Goal: Transaction & Acquisition: Purchase product/service

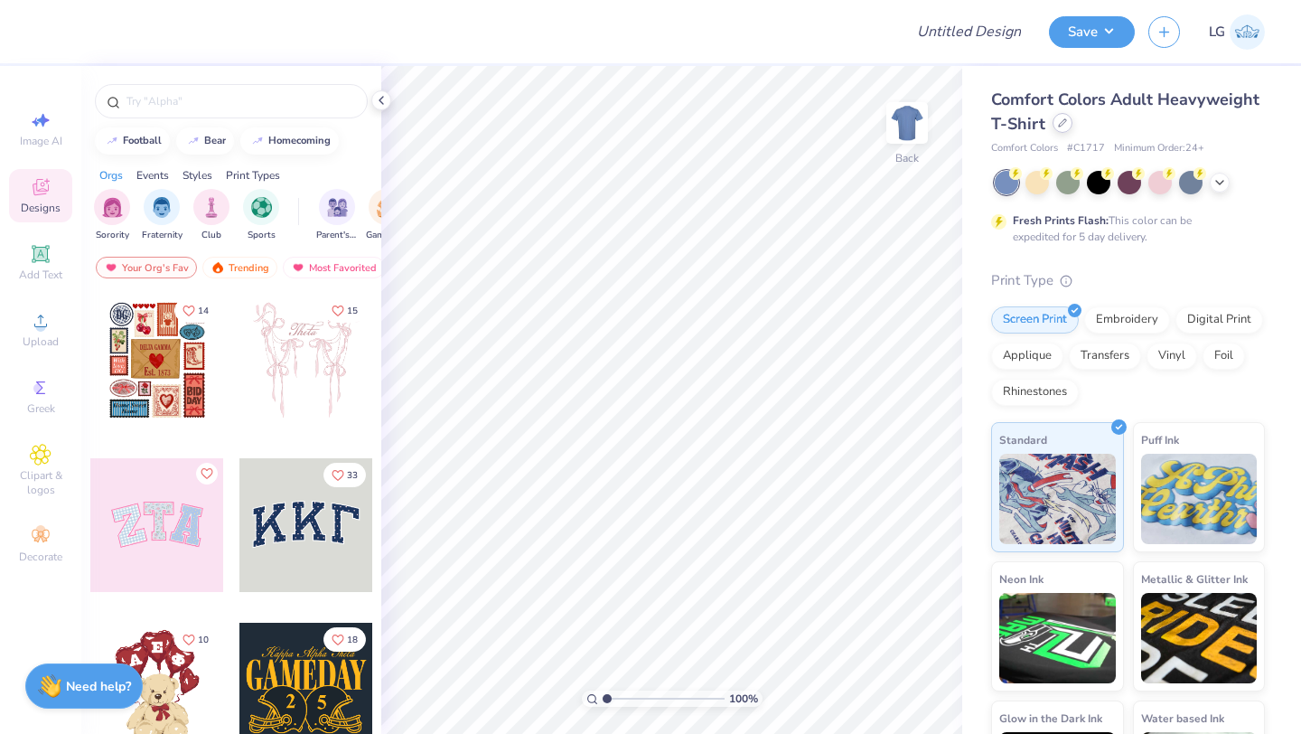
click at [1058, 115] on div at bounding box center [1062, 123] width 20 height 20
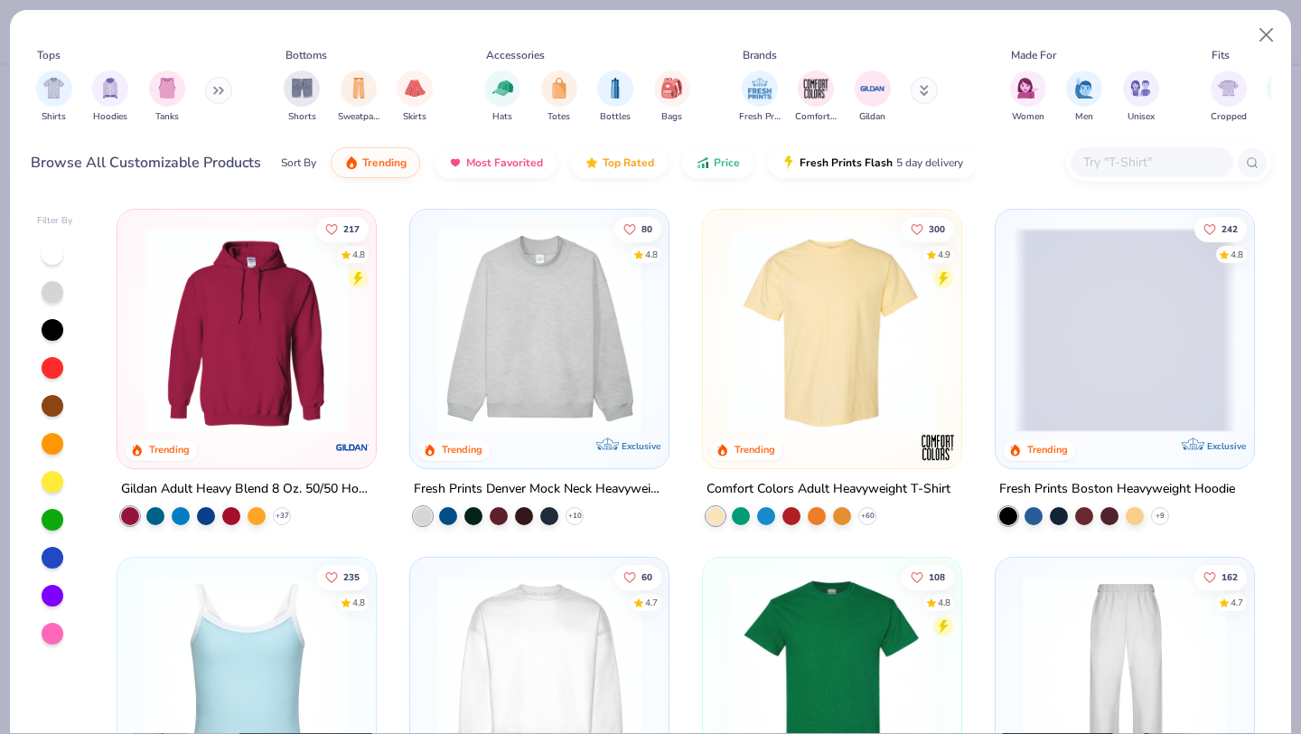
click at [594, 295] on img at bounding box center [539, 330] width 222 height 204
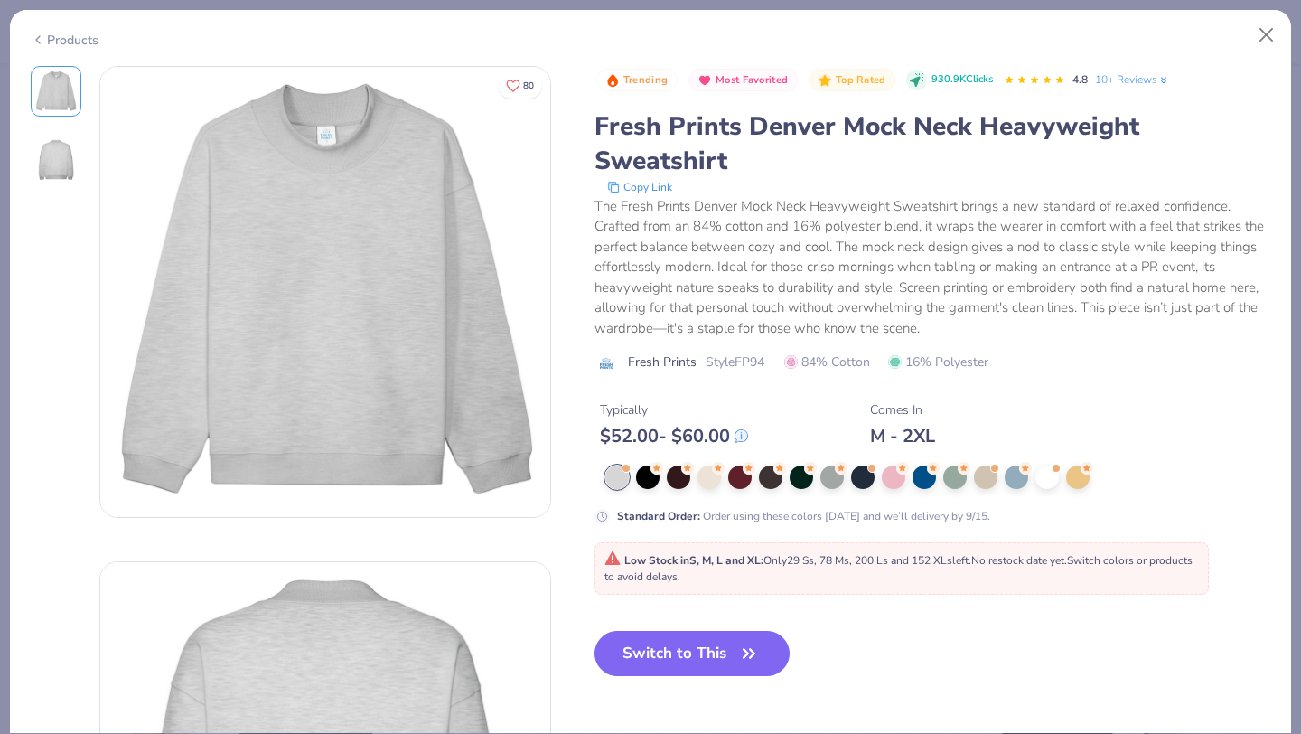
drag, startPoint x: 625, startPoint y: 552, endPoint x: 632, endPoint y: 574, distance: 22.9
click at [632, 574] on span "Low Stock in S, M, L and XL : Only 29 Ss, 78 Ms, 200 Ls and 152 XLs left. No re…" at bounding box center [898, 568] width 588 height 31
click at [639, 640] on button "Switch to This" at bounding box center [692, 653] width 196 height 45
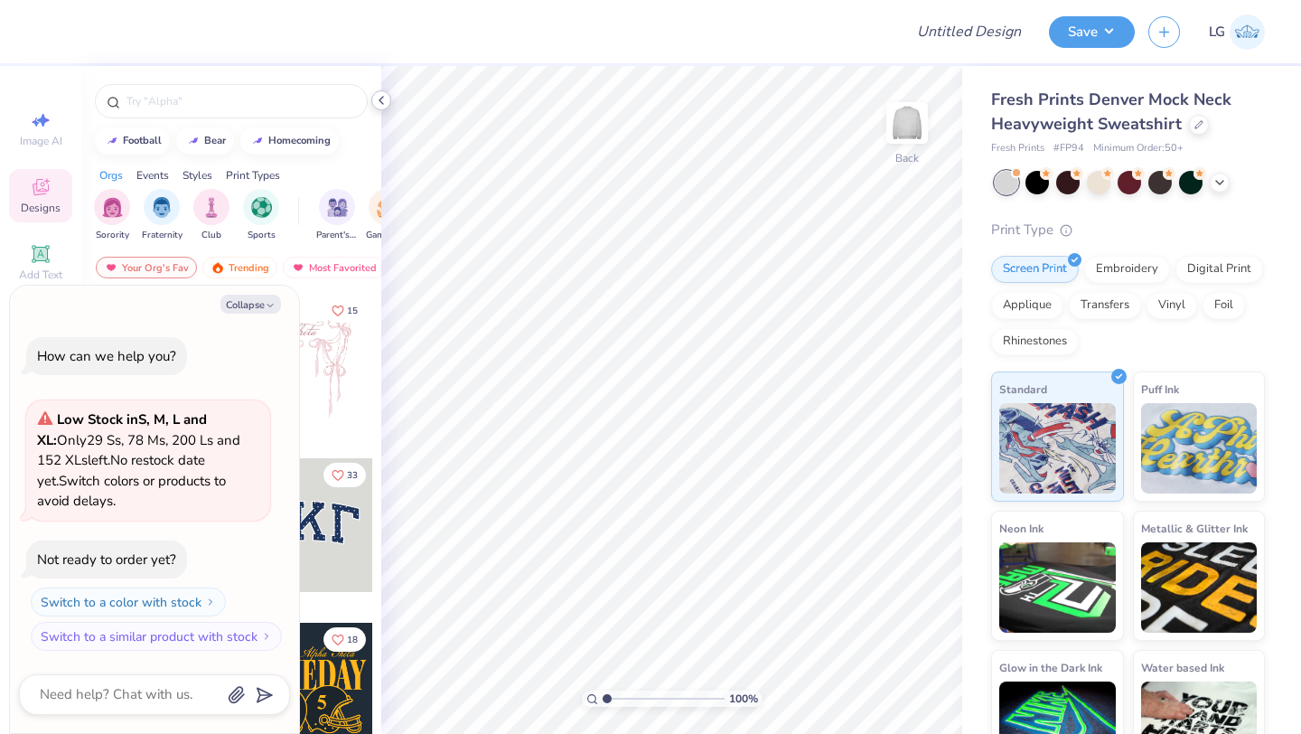
click at [372, 105] on div at bounding box center [381, 100] width 20 height 20
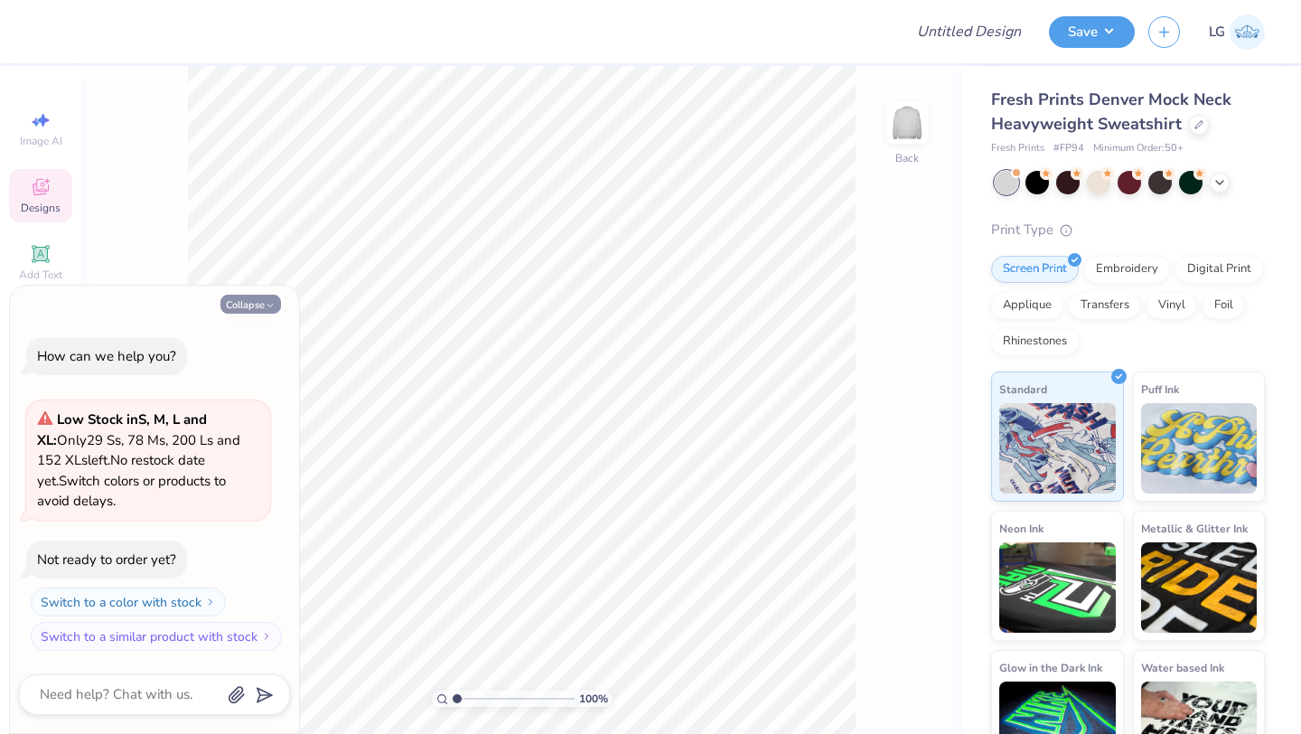
click at [249, 299] on button "Collapse" at bounding box center [250, 303] width 61 height 19
type textarea "x"
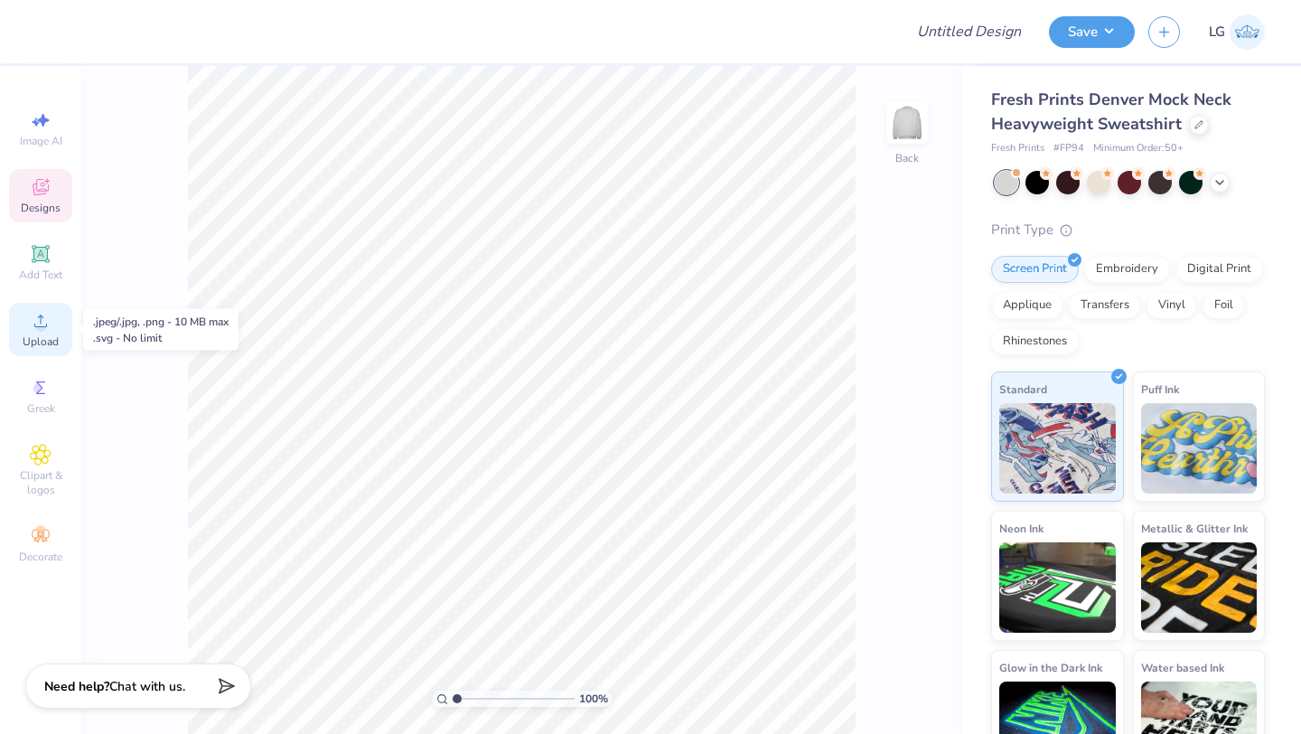
click at [33, 340] on span "Upload" at bounding box center [41, 341] width 36 height 14
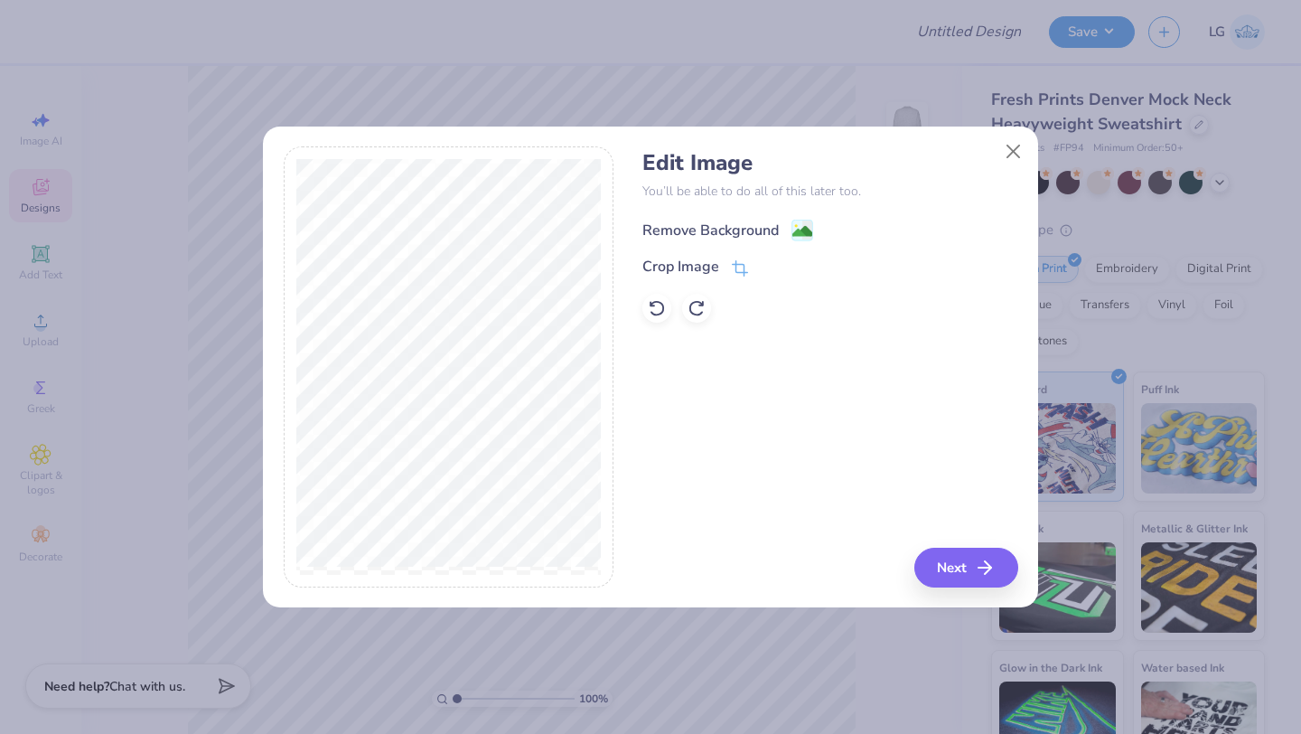
click at [678, 226] on div "Remove Background" at bounding box center [710, 231] width 136 height 22
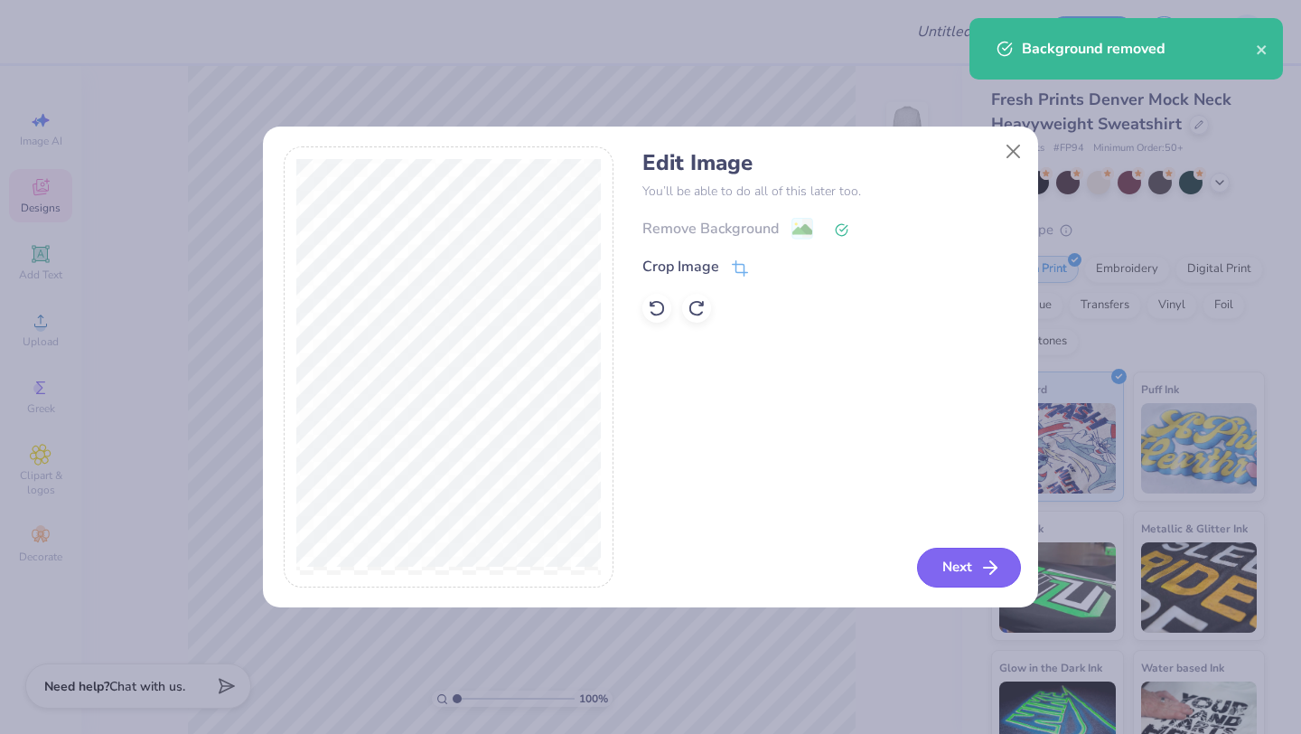
click at [958, 556] on button "Next" at bounding box center [969, 567] width 104 height 40
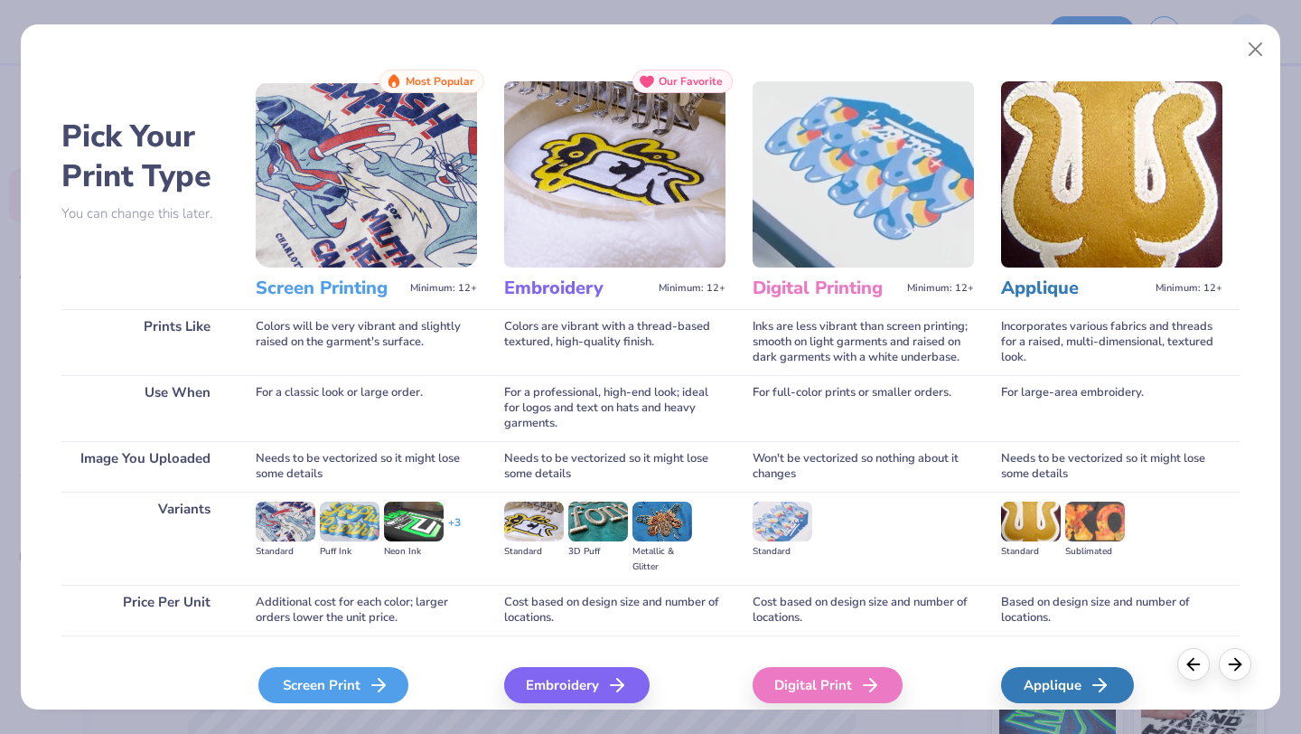
click at [353, 685] on div "Screen Print" at bounding box center [333, 685] width 150 height 36
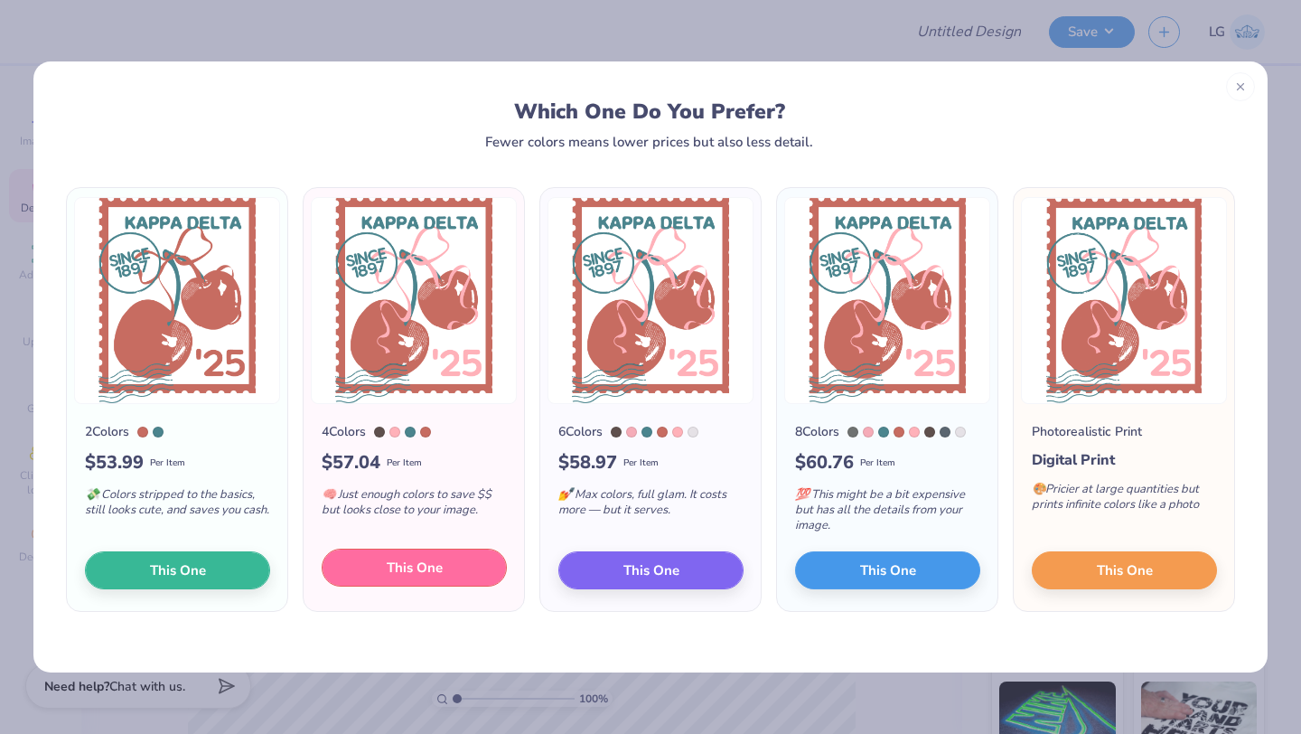
click at [400, 554] on button "This One" at bounding box center [414, 567] width 185 height 38
